Goal: Navigation & Orientation: Find specific page/section

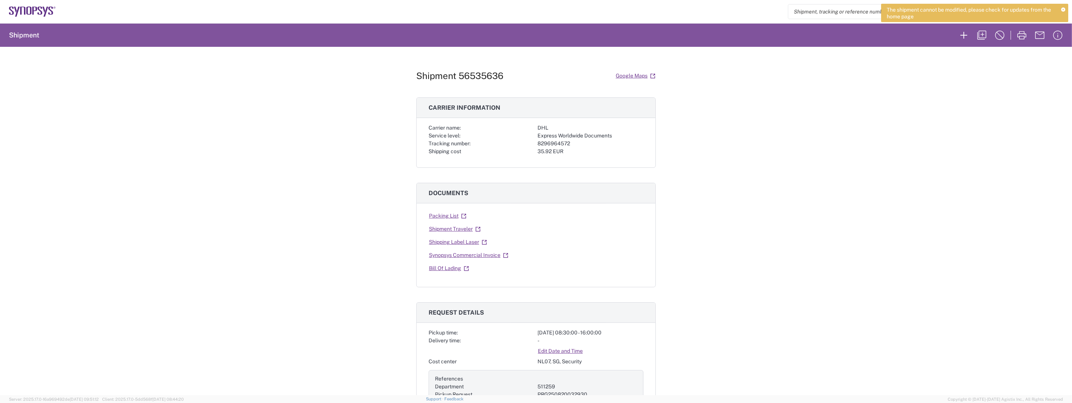
scroll to position [187, 0]
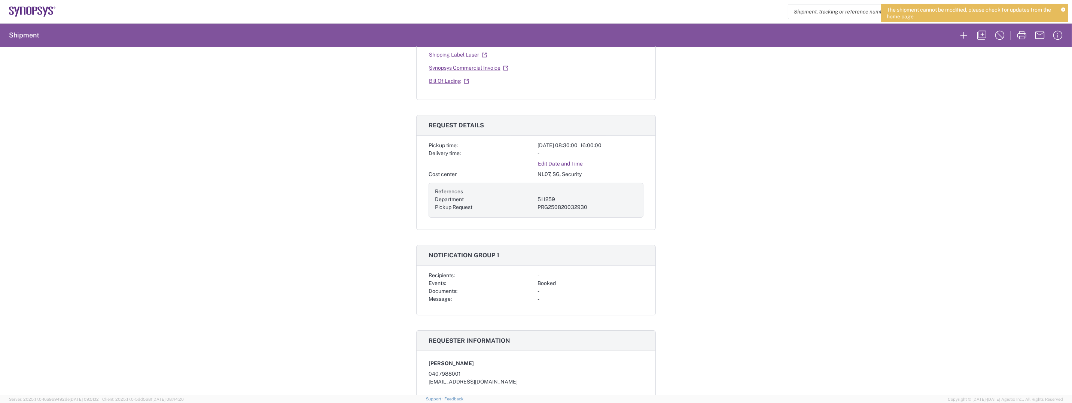
click at [22, 13] on icon at bounding box center [32, 11] width 47 height 10
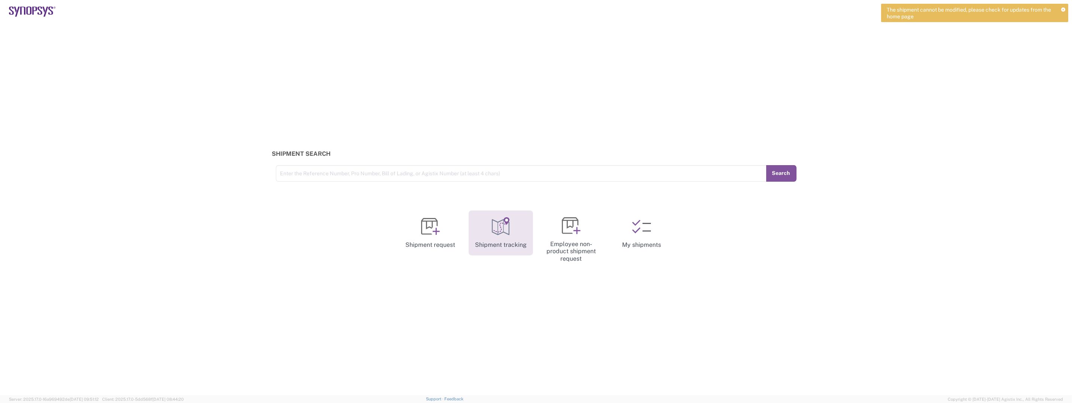
click at [499, 226] on icon at bounding box center [500, 226] width 19 height 19
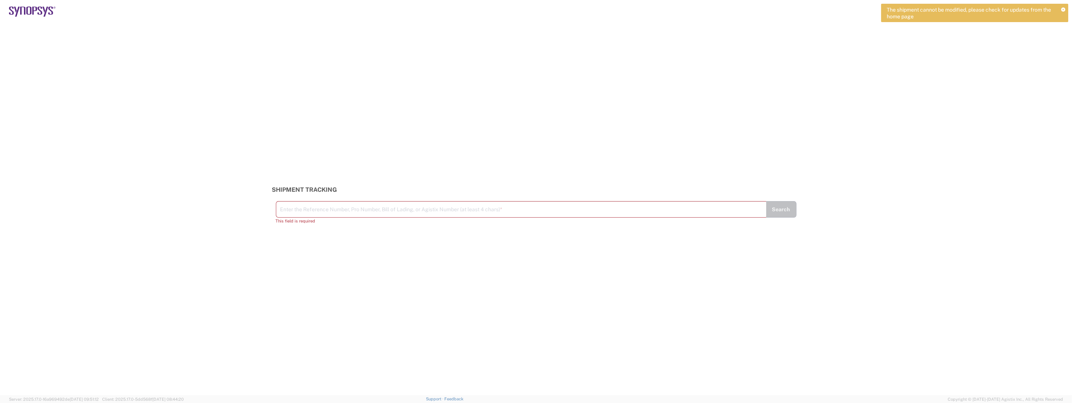
click at [1063, 8] on icon at bounding box center [1063, 10] width 4 height 4
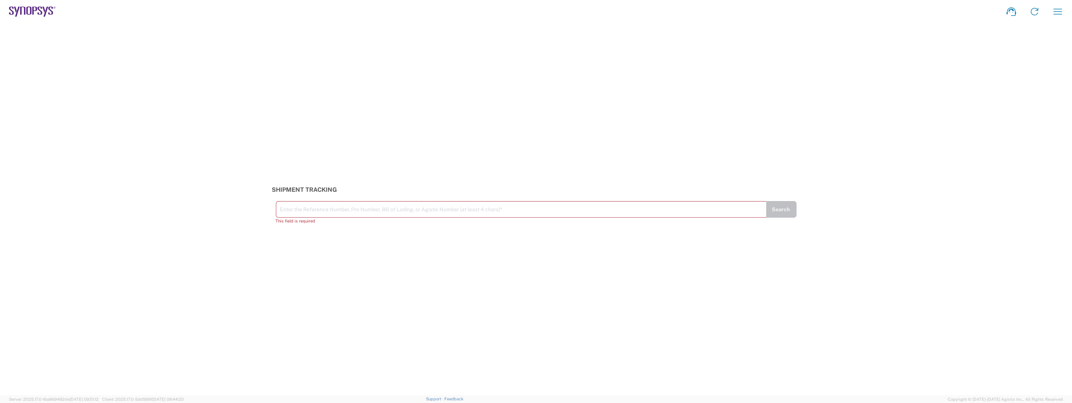
click at [36, 10] on icon at bounding box center [34, 11] width 5 height 8
